Goal: Task Accomplishment & Management: Use online tool/utility

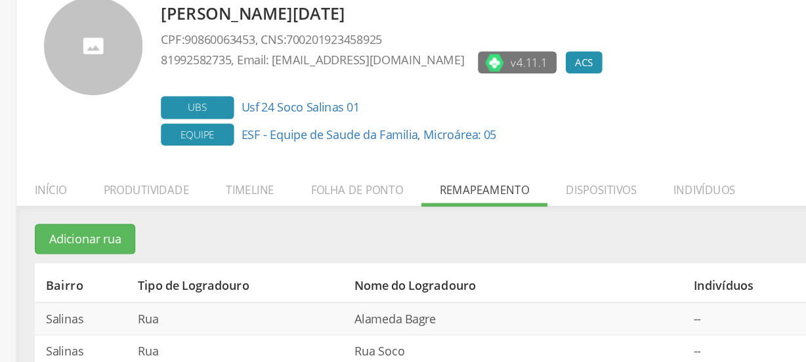
scroll to position [60, 0]
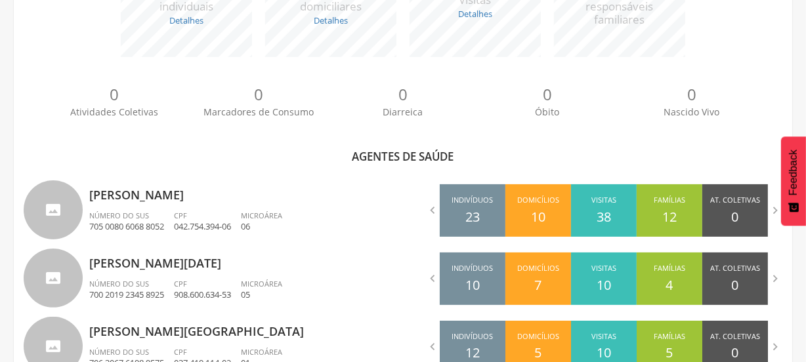
scroll to position [323, 0]
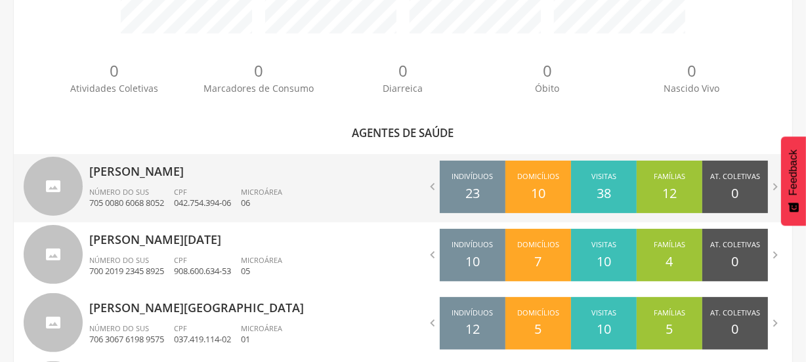
click at [350, 192] on ul "Número do SUS 705 0080 6068 8052 CPF 042.754.394-06 Microárea 06" at bounding box center [241, 201] width 304 height 29
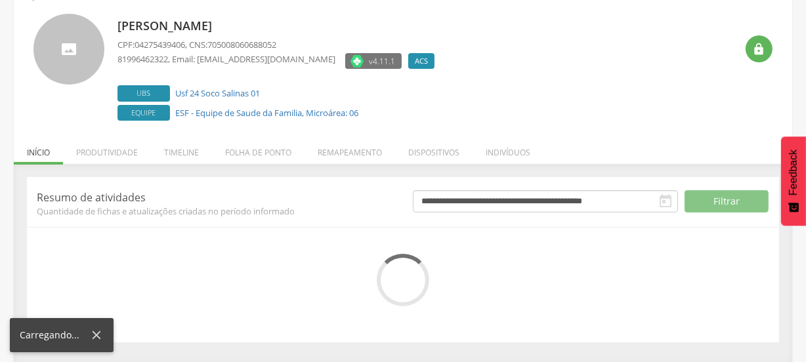
scroll to position [197, 0]
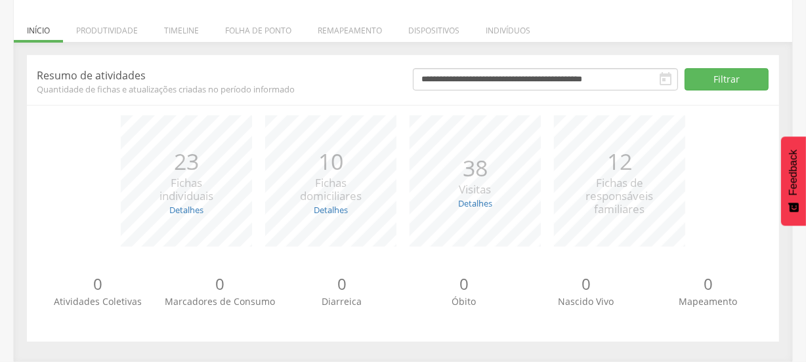
click at [82, 162] on div "*** 23 Fichas individuais Detalhes Novas: 3 Atualizadas: 20 *** 10 Fichas domic…" at bounding box center [403, 187] width 732 height 144
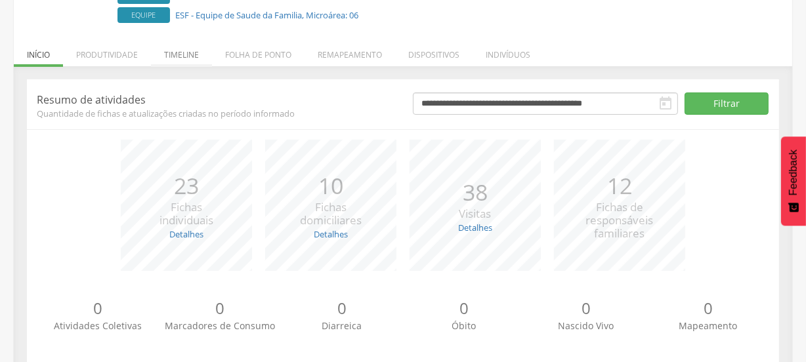
scroll to position [149, 0]
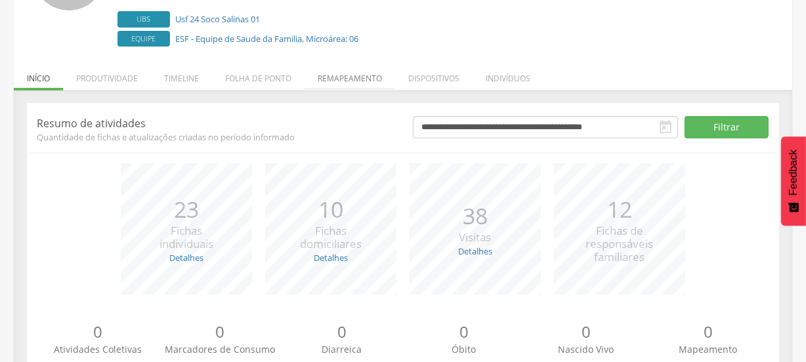
click at [349, 75] on li "Remapeamento" at bounding box center [349, 75] width 91 height 31
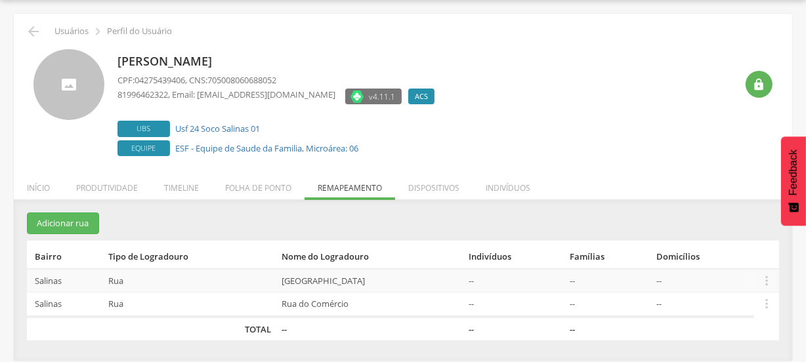
click at [237, 214] on section "Adicionar rua Bairro Tipo de Logradouro Nome do Logradouro Indivíduos Famílias …" at bounding box center [403, 277] width 752 height 128
click at [232, 215] on section "Adicionar rua Bairro Tipo de Logradouro Nome do Logradouro Indivíduos Famílias …" at bounding box center [403, 277] width 752 height 128
click at [322, 216] on section "Adicionar rua Bairro Tipo de Logradouro Nome do Logradouro Indivíduos Famílias …" at bounding box center [403, 277] width 752 height 128
click at [437, 236] on section "Adicionar rua Bairro Tipo de Logradouro Nome do Logradouro Indivíduos Famílias …" at bounding box center [403, 277] width 752 height 128
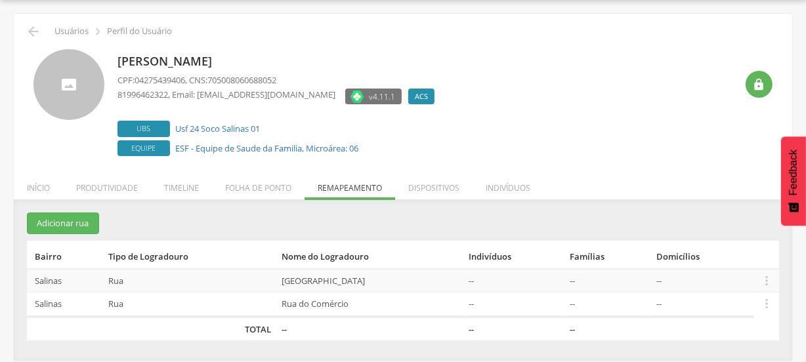
click at [385, 249] on th "Nome do Logradouro" at bounding box center [369, 255] width 187 height 28
click at [335, 217] on section "Adicionar rua Bairro Tipo de Logradouro Nome do Logradouro Indivíduos Famílias …" at bounding box center [403, 277] width 752 height 128
click at [30, 35] on icon "" at bounding box center [34, 32] width 16 height 16
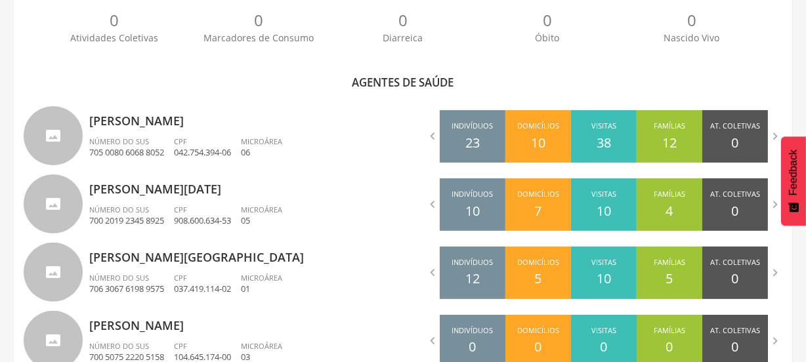
scroll to position [445, 0]
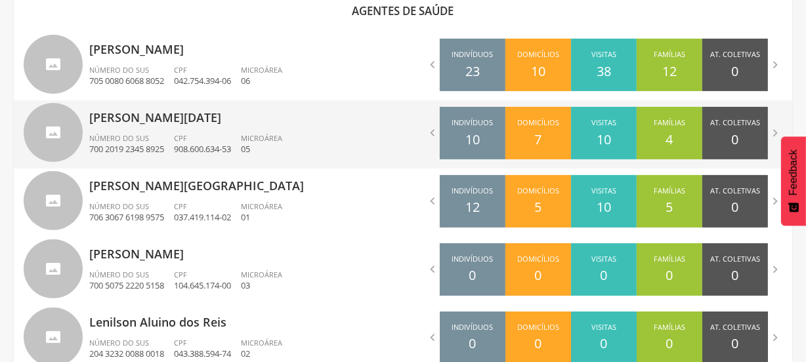
click at [216, 133] on div "CPF 908.600.634-53" at bounding box center [207, 144] width 67 height 22
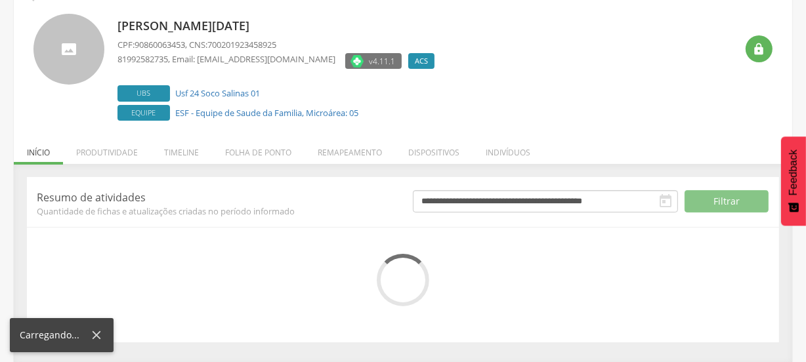
scroll to position [197, 0]
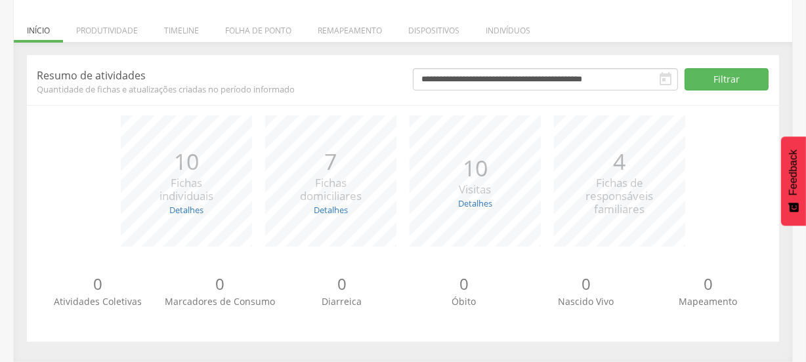
click at [354, 93] on span "Quantidade de fichas e atualizações criadas no período informado" at bounding box center [215, 89] width 356 height 12
click at [349, 24] on li "Remapeamento" at bounding box center [349, 27] width 91 height 31
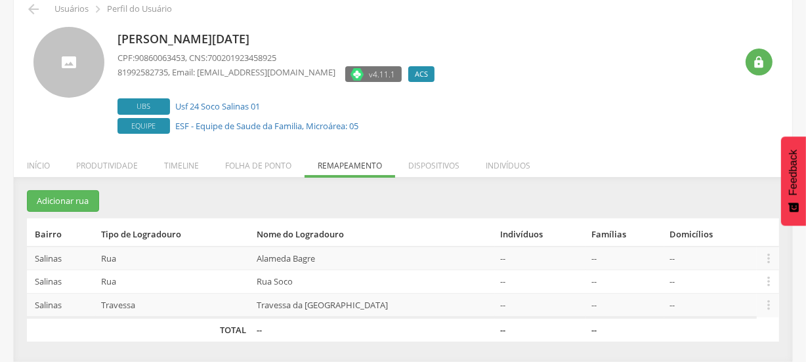
scroll to position [60, 0]
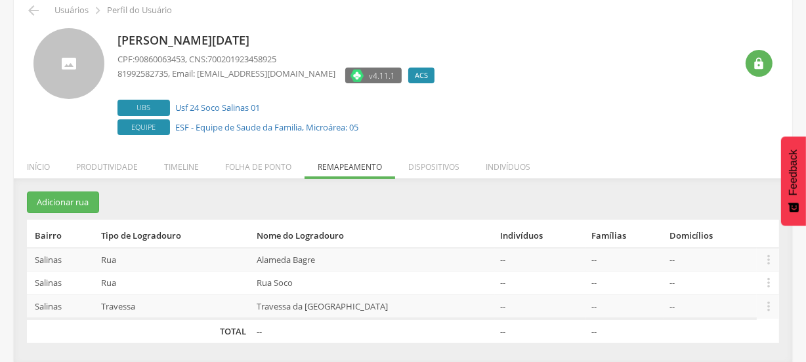
click at [582, 146] on div " Usuários  Perfil do Usuário [PERSON_NAME][DATE] CPF: 90860063453 , CNS: 7002…" at bounding box center [403, 178] width 778 height 370
drag, startPoint x: 165, startPoint y: 150, endPoint x: 597, endPoint y: 196, distance: 434.8
click at [597, 196] on section "Adicionar rua Bairro Tipo de Logradouro Nome do Logradouro Indivíduos Famílias …" at bounding box center [403, 267] width 752 height 151
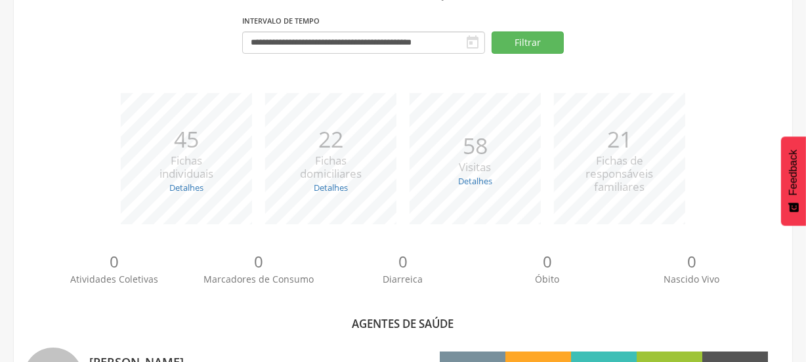
scroll to position [479, 0]
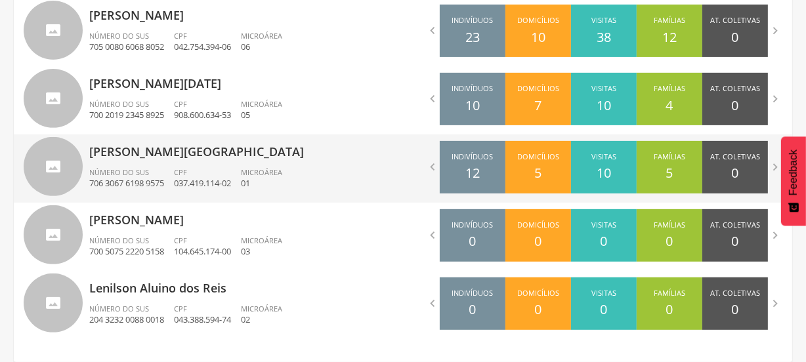
click at [222, 167] on div "CPF 037.419.114-02" at bounding box center [207, 178] width 67 height 22
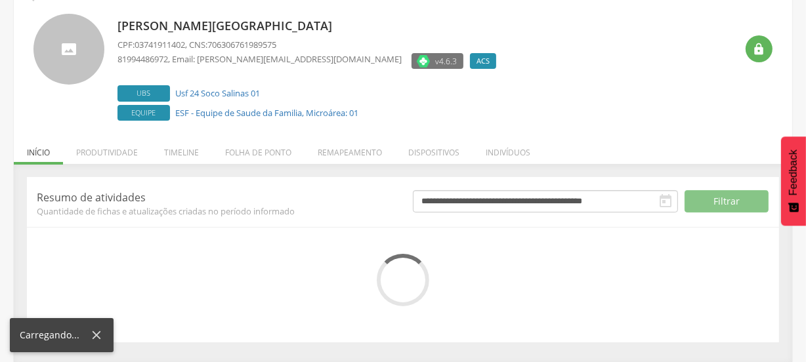
scroll to position [197, 0]
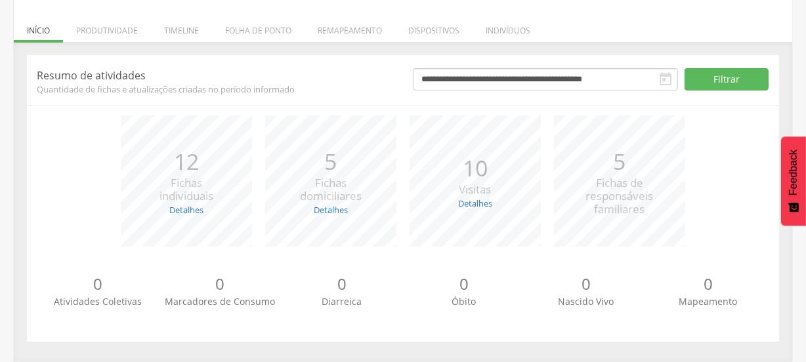
click at [14, 149] on div "**********" at bounding box center [403, 208] width 778 height 306
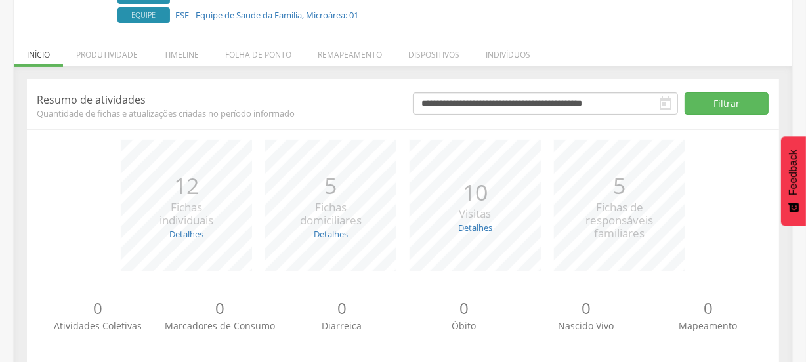
click at [779, 105] on div "**********" at bounding box center [403, 225] width 772 height 293
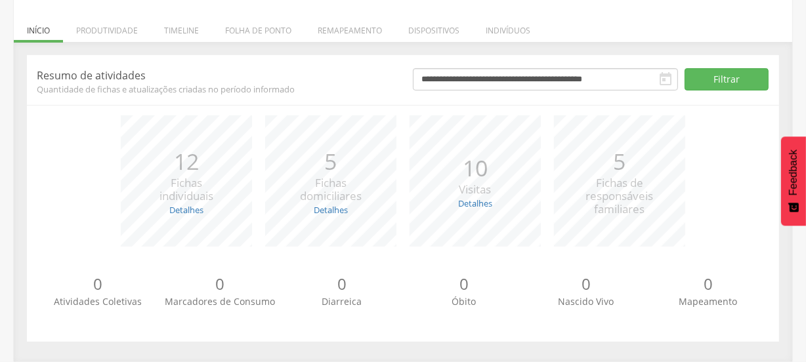
click at [787, 104] on div "**********" at bounding box center [403, 201] width 772 height 293
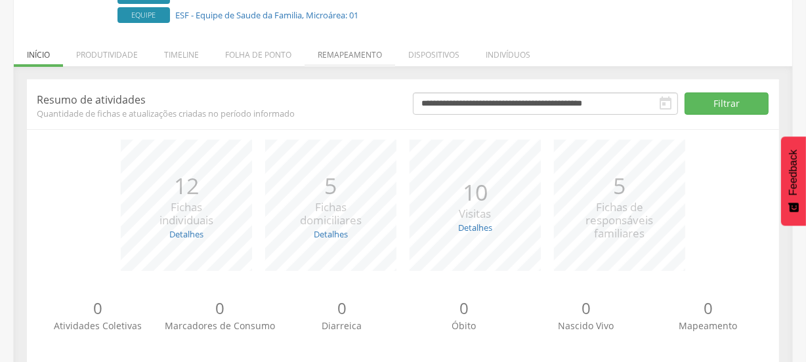
click at [344, 52] on li "Remapeamento" at bounding box center [349, 51] width 91 height 31
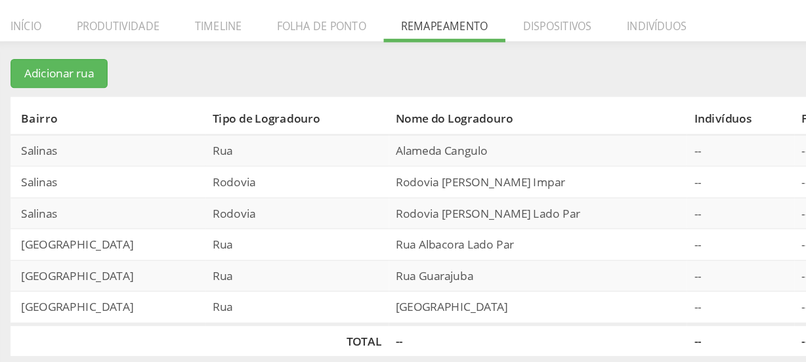
scroll to position [131, 0]
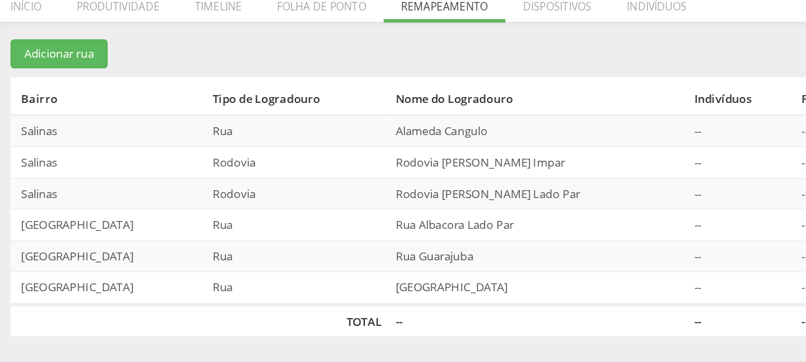
click at [311, 140] on section "Adicionar rua Bairro Tipo de Logradouro Nome do Logradouro Indivíduos Famílias …" at bounding box center [403, 231] width 752 height 221
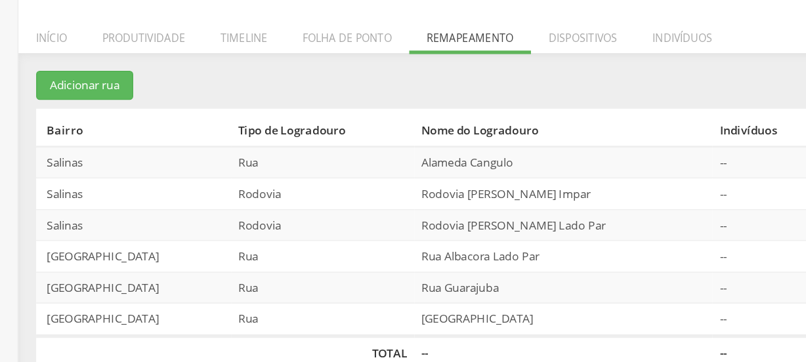
click at [292, 117] on div "**********" at bounding box center [403, 235] width 778 height 254
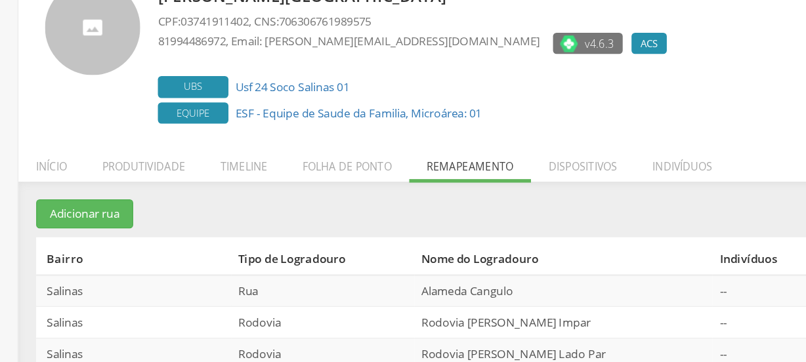
scroll to position [79, 0]
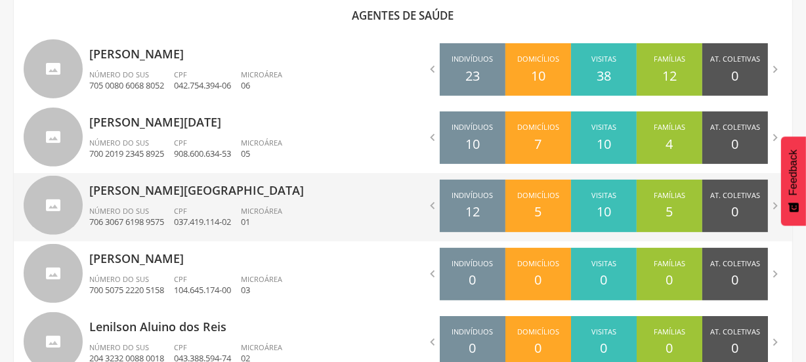
scroll to position [479, 0]
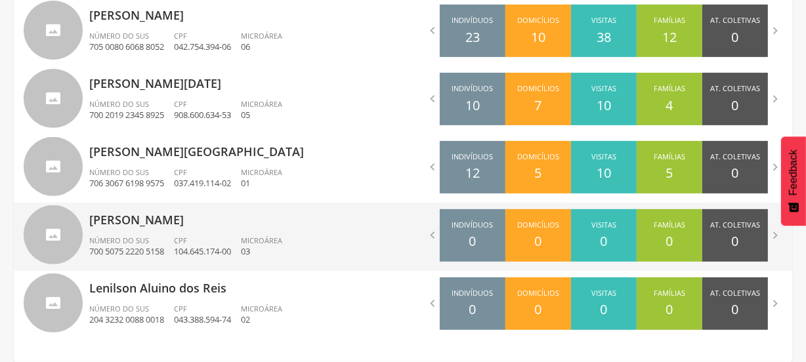
click at [171, 256] on div "Número do SUS 700 5075 2220 5158" at bounding box center [131, 247] width 85 height 22
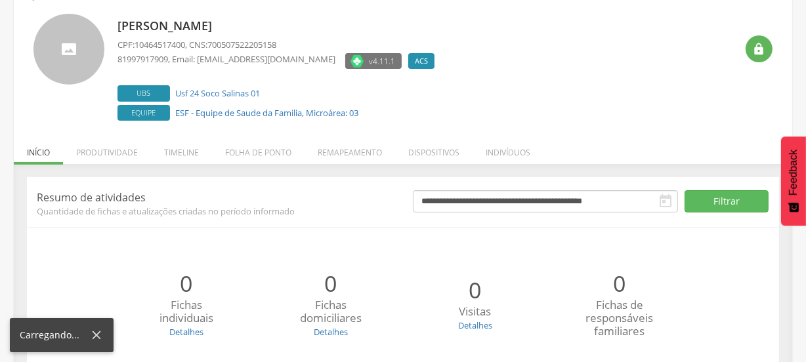
scroll to position [197, 0]
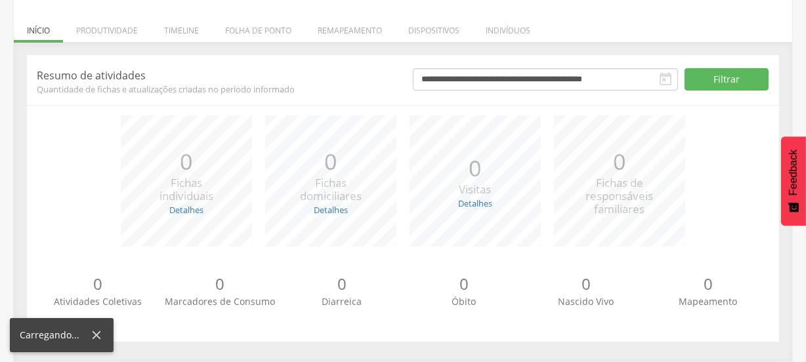
click at [367, 184] on div "*** 0 Fichas domiciliares Detalhes Novas: 0 Atualizadas: 0" at bounding box center [330, 180] width 144 height 131
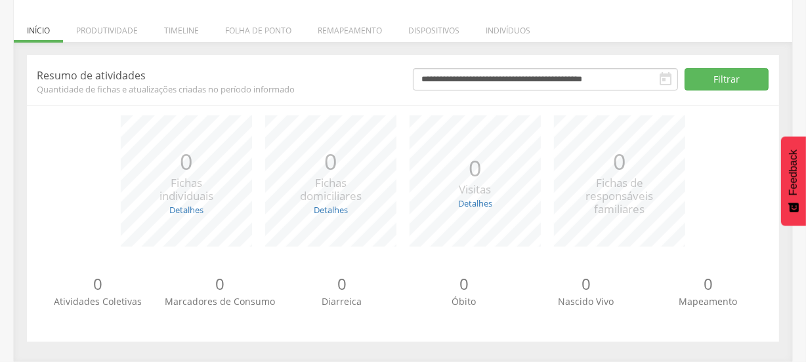
click at [19, 226] on div "**********" at bounding box center [403, 201] width 772 height 293
click at [747, 176] on div "*** 0 Fichas individuais Detalhes Novas: 0 Atualizadas: 0 *** 0 Fichas domicili…" at bounding box center [403, 187] width 732 height 144
click at [340, 38] on li "Remapeamento" at bounding box center [349, 27] width 91 height 31
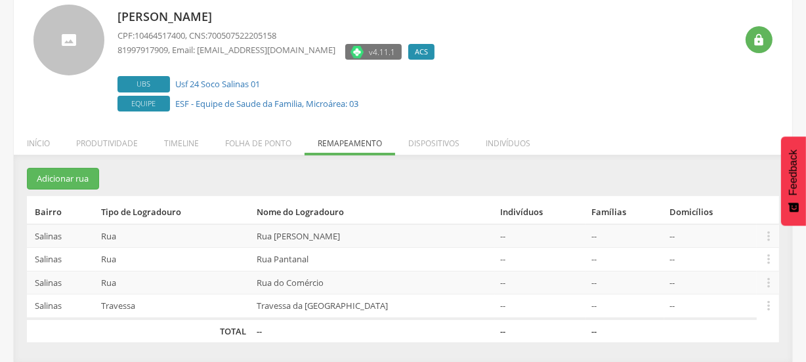
click at [268, 179] on section "Adicionar rua Bairro Tipo de Logradouro Nome do Logradouro Indivíduos Famílias …" at bounding box center [403, 255] width 752 height 175
